Goal: Task Accomplishment & Management: Manage account settings

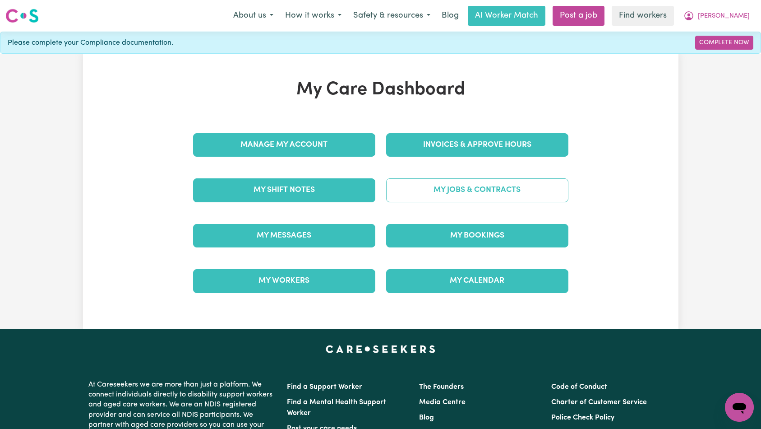
click at [446, 193] on link "My Jobs & Contracts" at bounding box center [477, 189] width 182 height 23
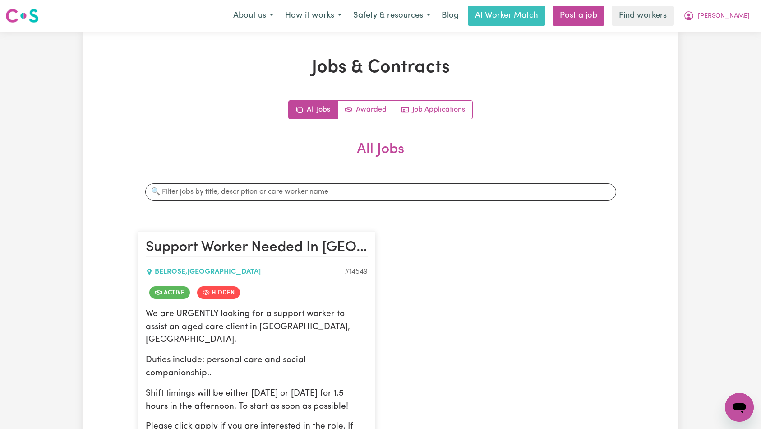
scroll to position [226, 0]
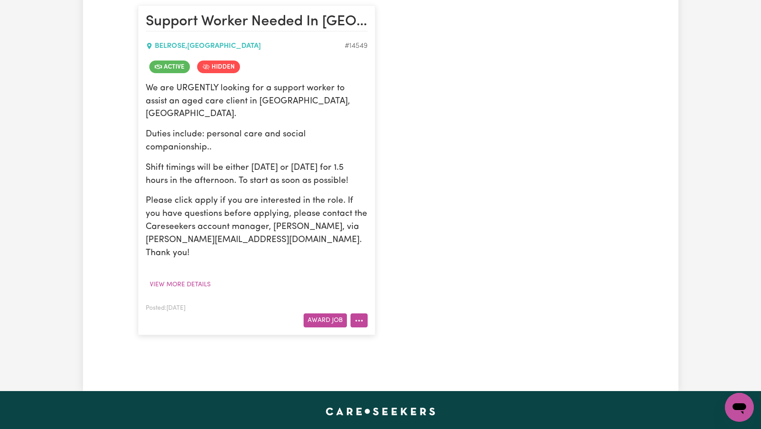
click at [367, 313] on button "More options" at bounding box center [359, 320] width 17 height 14
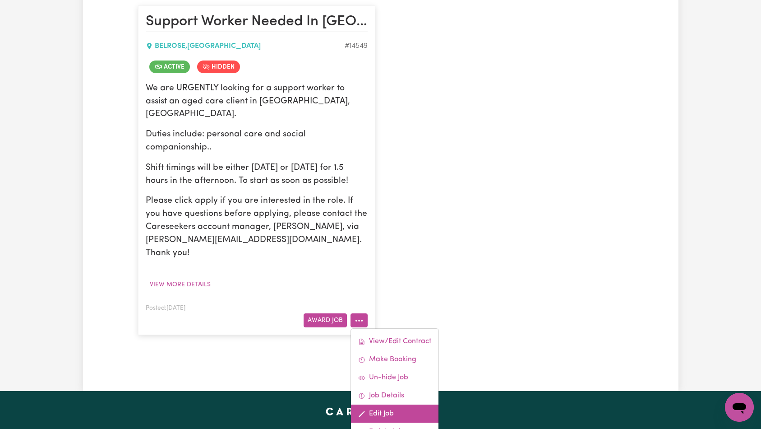
click at [385, 404] on link "Edit Job" at bounding box center [395, 413] width 88 height 18
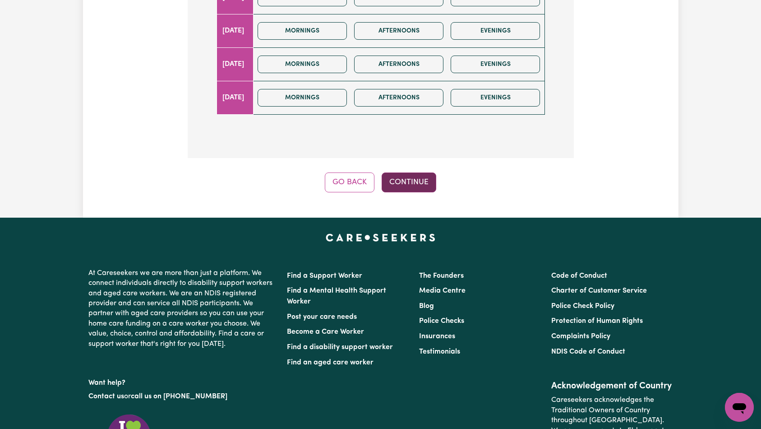
click at [408, 172] on button "Continue" at bounding box center [409, 182] width 55 height 20
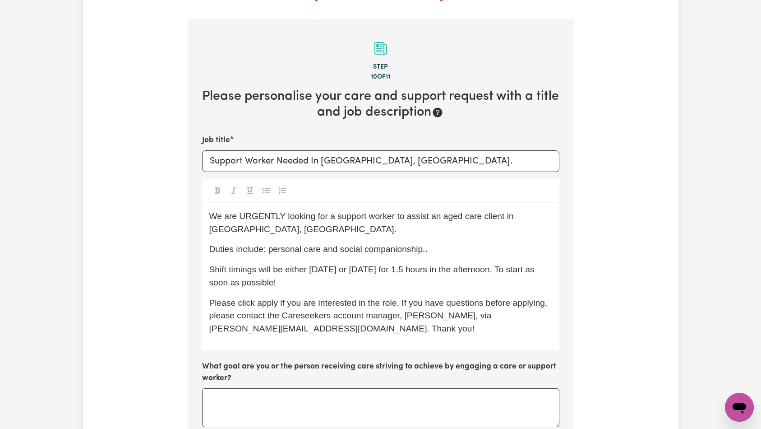
scroll to position [308, 0]
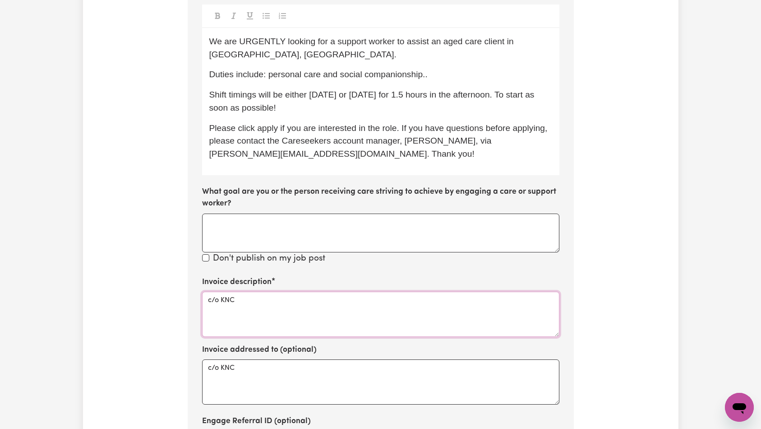
click at [354, 292] on textarea "c/o KNC" at bounding box center [380, 314] width 357 height 45
paste textarea "Domestic support and Social Support"
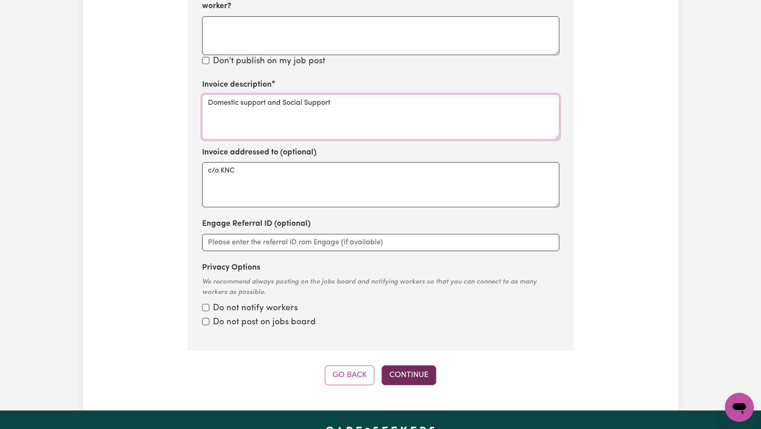
type textarea "Domestic support and Social Support"
click at [410, 365] on button "Continue" at bounding box center [409, 375] width 55 height 20
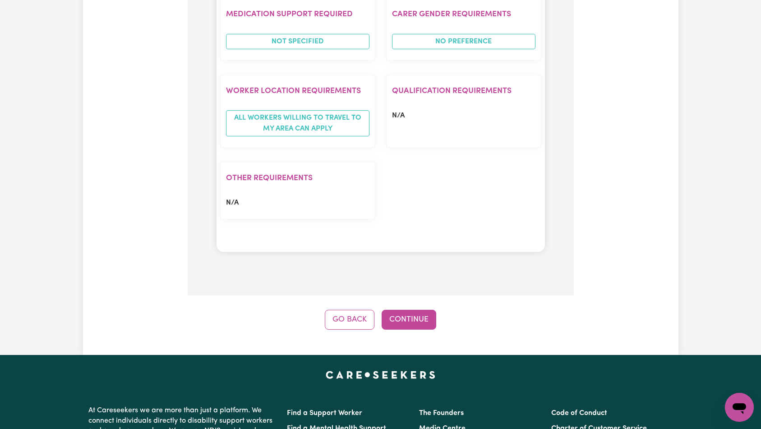
click at [427, 310] on button "Continue" at bounding box center [409, 320] width 55 height 20
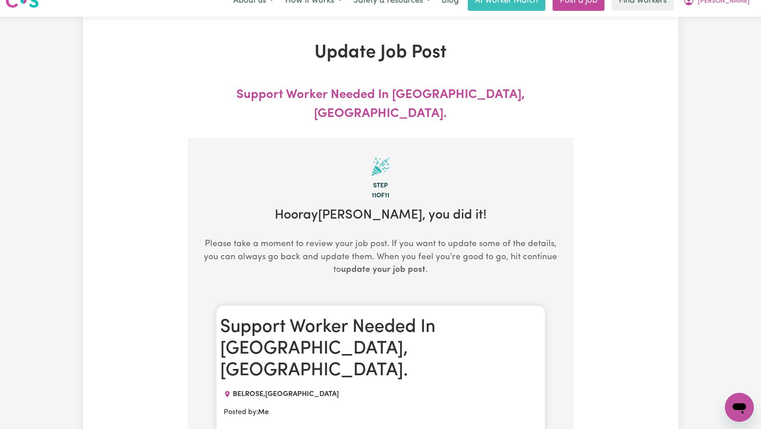
scroll to position [0, 0]
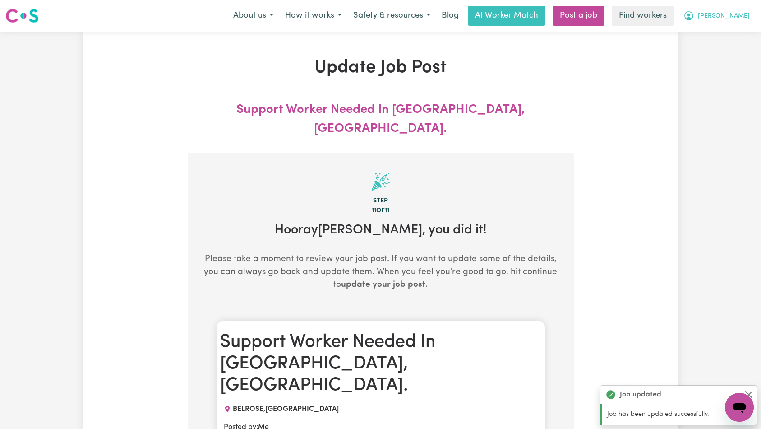
click at [730, 14] on span "[PERSON_NAME]" at bounding box center [724, 16] width 52 height 10
click at [725, 45] on link "Logout" at bounding box center [719, 51] width 71 height 17
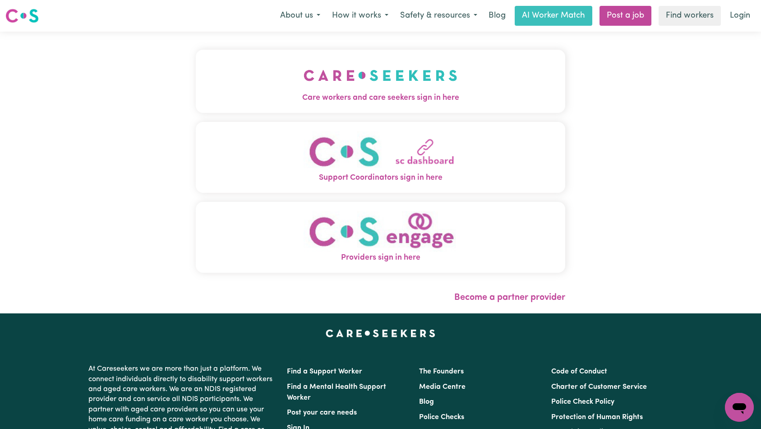
click at [260, 65] on button "Care workers and care seekers sign in here" at bounding box center [381, 81] width 370 height 63
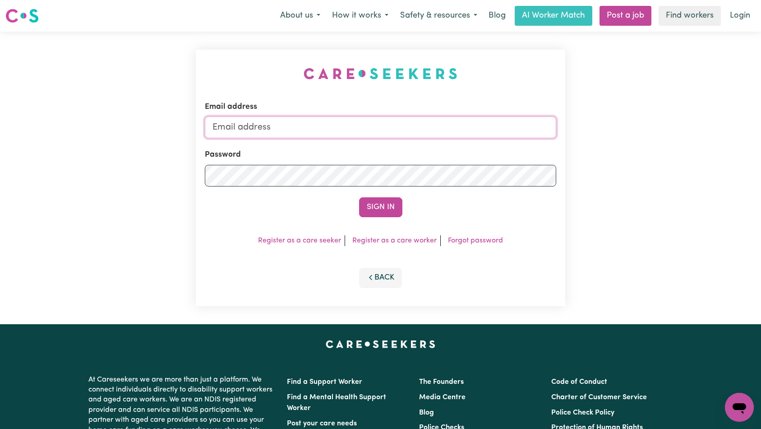
click at [376, 121] on input "Email address" at bounding box center [381, 127] width 352 height 22
type input "[EMAIL_ADDRESS][DOMAIN_NAME]"
click at [389, 210] on button "Sign In" at bounding box center [380, 207] width 43 height 20
